Goal: Task Accomplishment & Management: Use online tool/utility

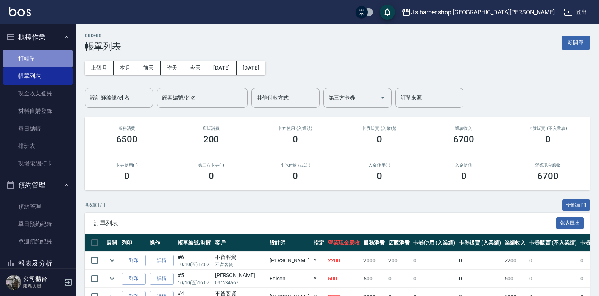
click at [45, 58] on link "打帳單" at bounding box center [38, 58] width 70 height 17
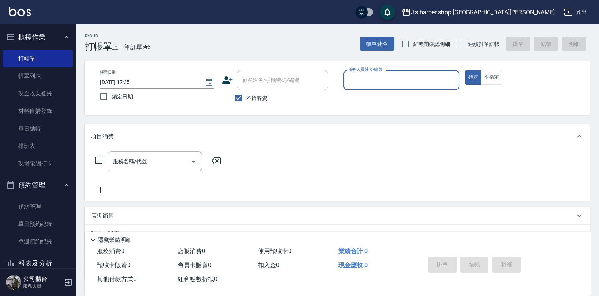
click at [402, 82] on input "服務人員姓名/編號" at bounding box center [401, 79] width 109 height 13
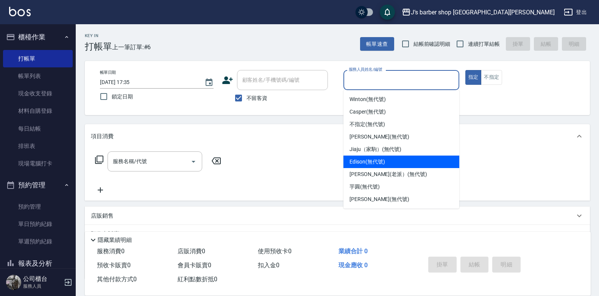
click at [379, 161] on span "Edison (無代號)" at bounding box center [367, 162] width 35 height 8
type input "Edison(無代號)"
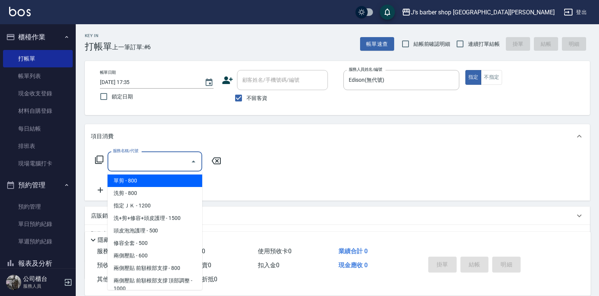
click at [174, 168] on input "服務名稱/代號" at bounding box center [149, 161] width 77 height 13
click at [165, 194] on span "洗剪 - 800" at bounding box center [155, 193] width 95 height 13
type input "洗剪(101)"
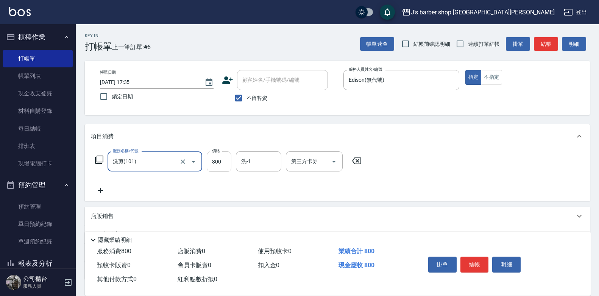
click at [226, 166] on input "800" at bounding box center [219, 162] width 25 height 20
type input "700"
click at [483, 261] on button "結帳" at bounding box center [475, 265] width 28 height 16
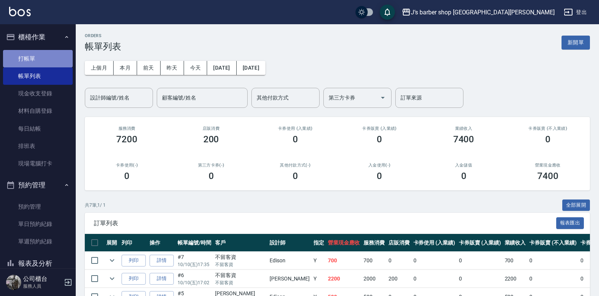
click at [38, 55] on link "打帳單" at bounding box center [38, 58] width 70 height 17
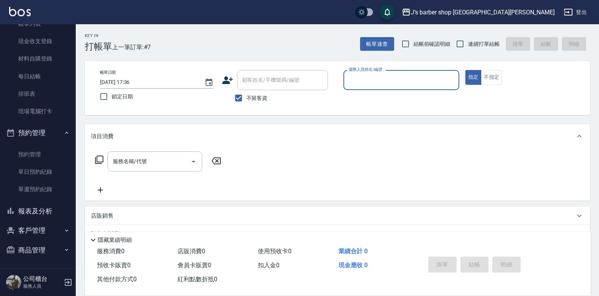
scroll to position [53, 0]
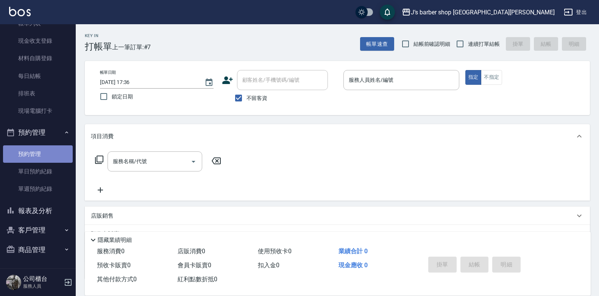
click at [49, 149] on link "預約管理" at bounding box center [38, 153] width 70 height 17
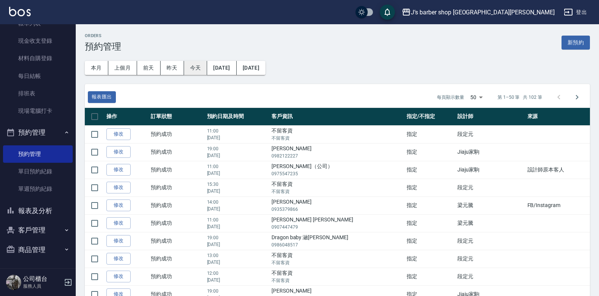
click at [200, 70] on button "今天" at bounding box center [195, 68] width 23 height 14
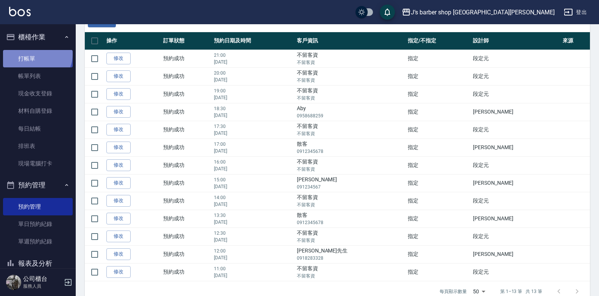
click at [36, 54] on link "打帳單" at bounding box center [38, 58] width 70 height 17
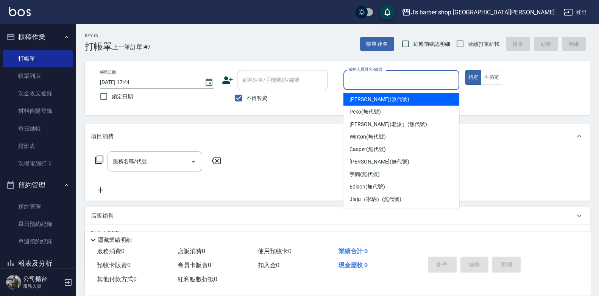
click at [372, 77] on input "服務人員姓名/編號" at bounding box center [401, 79] width 109 height 13
click at [376, 98] on span "[PERSON_NAME] (無代號)" at bounding box center [380, 99] width 60 height 8
type input "[PERSON_NAME](無代號)"
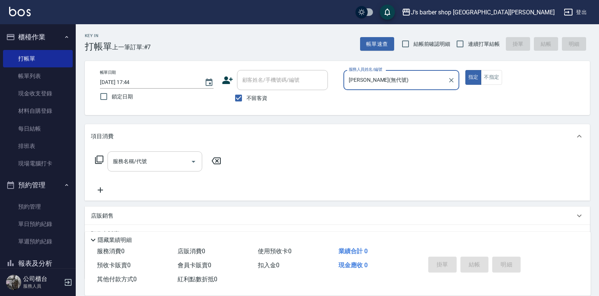
click at [159, 161] on input "服務名稱/代號" at bounding box center [149, 161] width 77 height 13
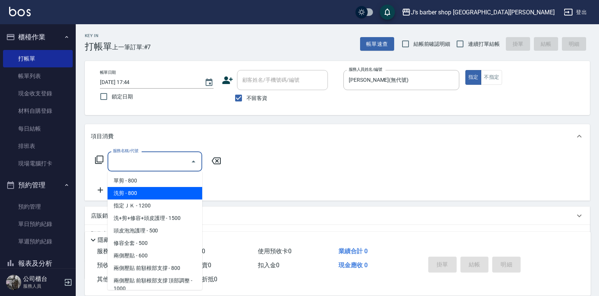
click at [166, 191] on span "洗剪 - 800" at bounding box center [155, 193] width 95 height 13
type input "洗剪(101)"
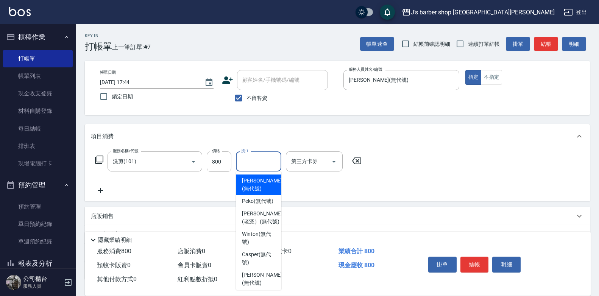
click at [255, 161] on input "洗-1" at bounding box center [258, 161] width 39 height 13
click at [261, 204] on span "Peko (無代號)" at bounding box center [257, 201] width 31 height 8
type input "Peko(無代號)"
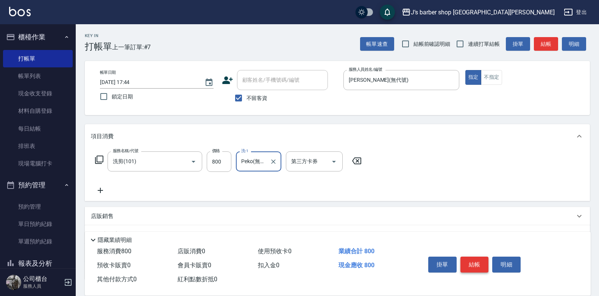
click at [474, 258] on button "結帳" at bounding box center [475, 265] width 28 height 16
